Goal: Information Seeking & Learning: Understand process/instructions

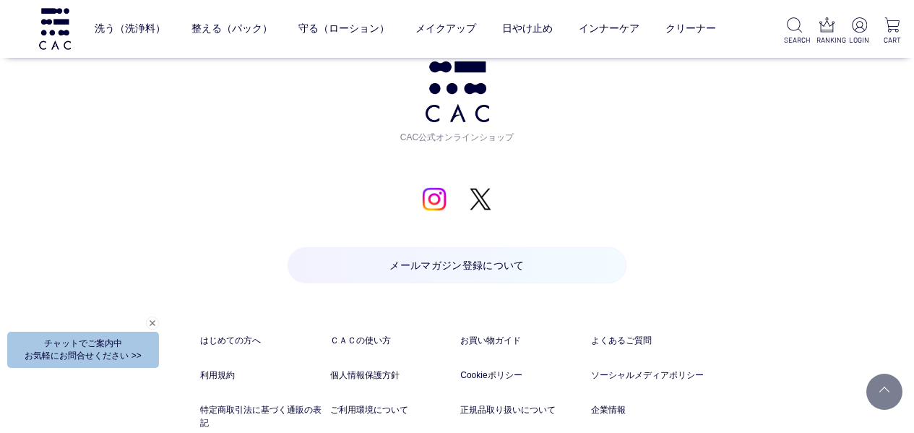
scroll to position [7318, 0]
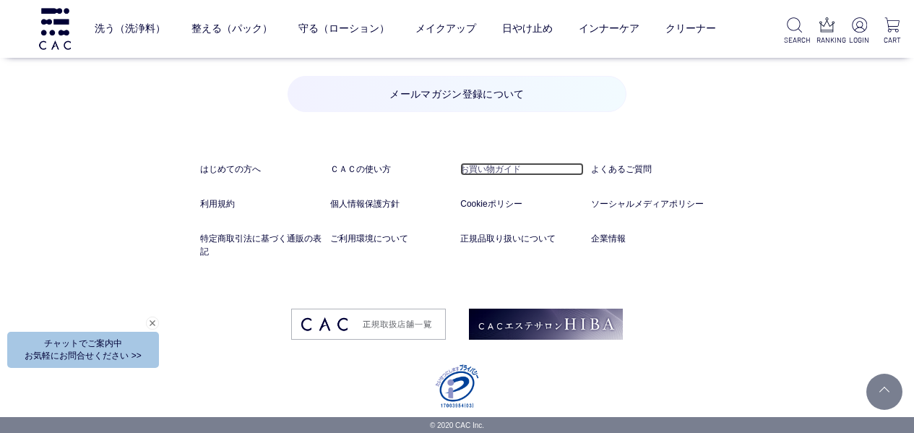
click at [500, 165] on link "お買い物ガイド" at bounding box center [522, 169] width 124 height 13
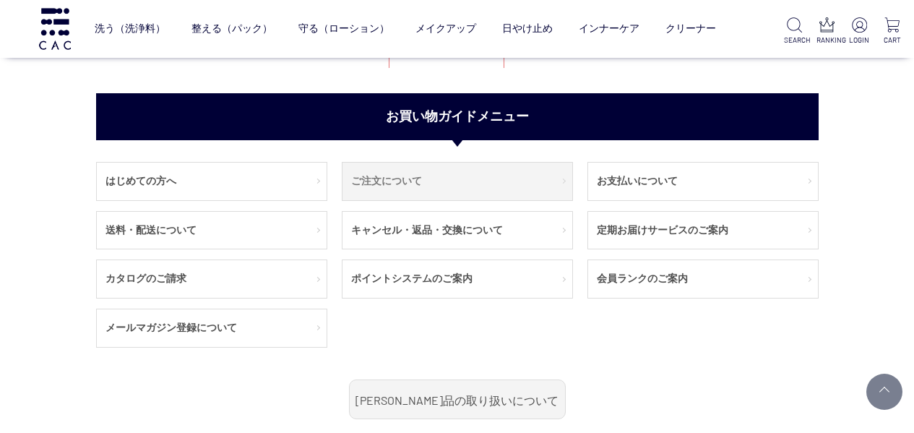
scroll to position [217, 0]
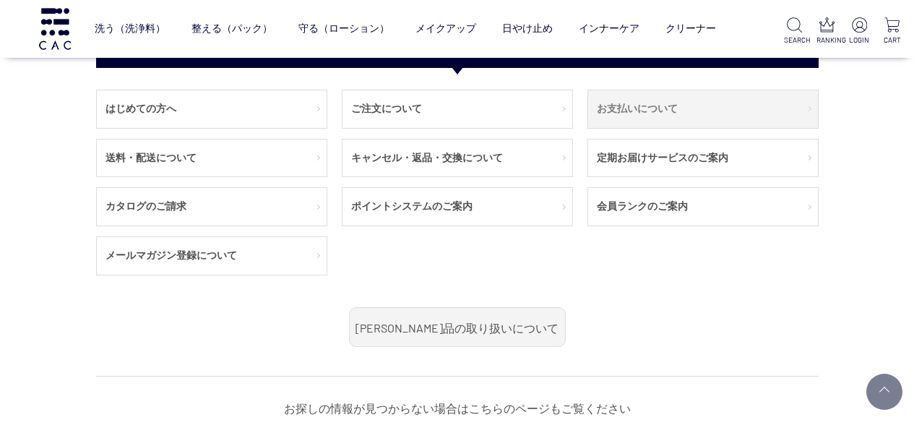
click at [633, 113] on link "お支払いについて" at bounding box center [703, 109] width 230 height 38
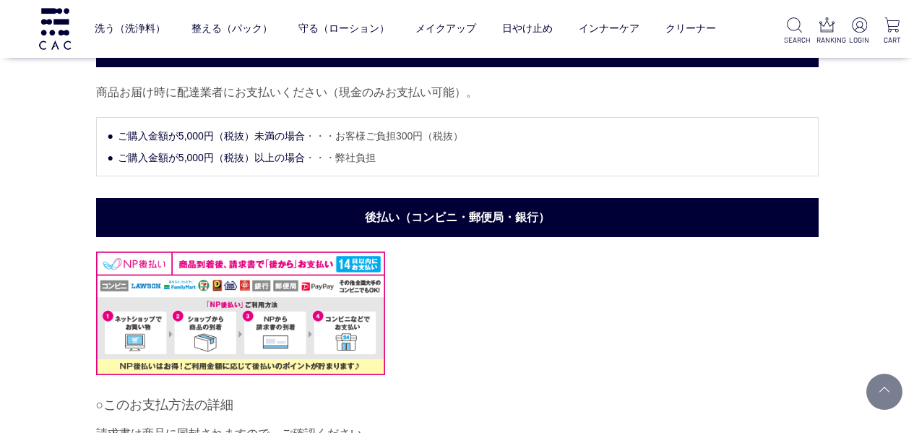
scroll to position [1301, 0]
